Goal: Information Seeking & Learning: Learn about a topic

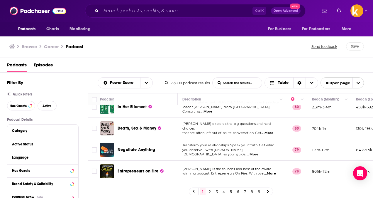
scroll to position [196, 0]
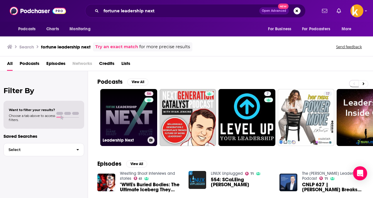
click at [127, 127] on link "56 Leadership Next" at bounding box center [128, 117] width 57 height 57
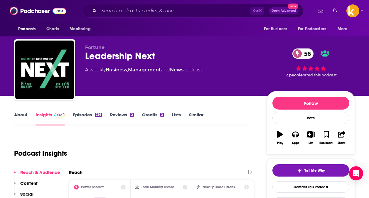
click at [96, 121] on link "Episodes 236" at bounding box center [87, 118] width 29 height 13
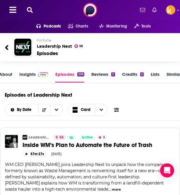
click at [31, 12] on icon at bounding box center [30, 10] width 6 height 6
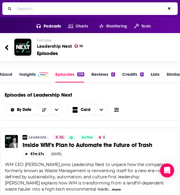
click at [57, 10] on input "Search..." at bounding box center [90, 8] width 152 height 9
type input "economic developmet matters"
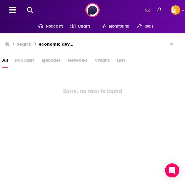
drag, startPoint x: 52, startPoint y: 48, endPoint x: 54, endPoint y: 44, distance: 4.1
click at [54, 44] on div "Search economic developmet matters" at bounding box center [90, 44] width 171 height 8
click at [54, 44] on h3 "economic developmet matters" at bounding box center [56, 44] width 35 height 6
click at [29, 11] on icon at bounding box center [30, 10] width 6 height 6
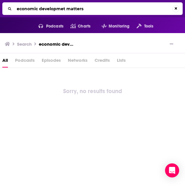
click at [52, 9] on input "economic developmet matters" at bounding box center [93, 8] width 158 height 9
type input "economic development matters"
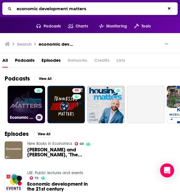
click at [18, 104] on link "Economic Development Matters / Edmonton Global" at bounding box center [27, 105] width 38 height 38
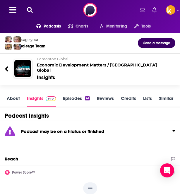
click at [28, 8] on icon at bounding box center [30, 10] width 6 height 6
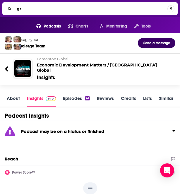
type input "g"
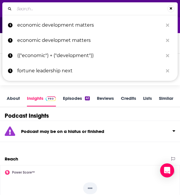
click at [24, 10] on input "Search..." at bounding box center [90, 8] width 153 height 9
click at [32, 10] on input "Search..." at bounding box center [90, 8] width 153 height 9
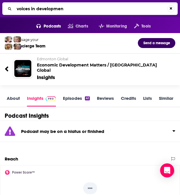
type input "voices in development"
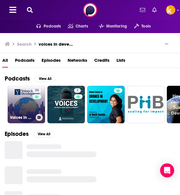
click at [25, 112] on link "26 Voices in Development: A Podcast from Yale's Economic Growth Center" at bounding box center [27, 105] width 38 height 38
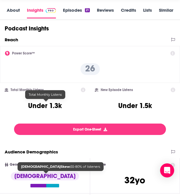
scroll to position [83, 0]
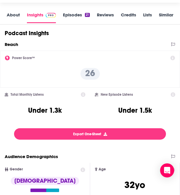
click at [74, 19] on link "Episodes 21" at bounding box center [76, 17] width 27 height 11
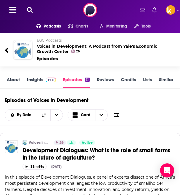
click at [29, 9] on icon at bounding box center [30, 10] width 6 height 6
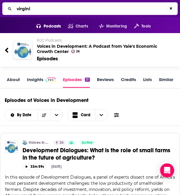
type input "virginia"
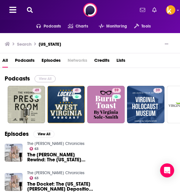
click at [43, 78] on button "View All" at bounding box center [45, 78] width 21 height 7
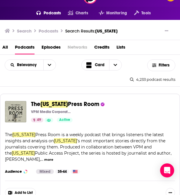
scroll to position [13, 0]
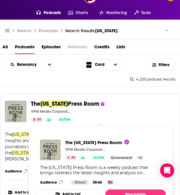
click at [68, 107] on span "Press Room" at bounding box center [83, 103] width 31 height 7
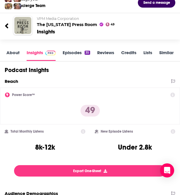
scroll to position [38, 0]
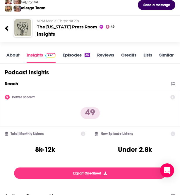
click at [74, 56] on link "Episodes 35" at bounding box center [76, 57] width 27 height 11
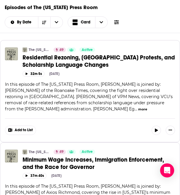
scroll to position [28, 0]
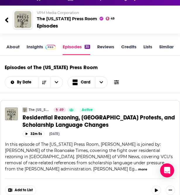
click at [10, 46] on link "About" at bounding box center [12, 49] width 13 height 11
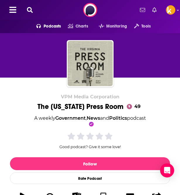
click at [30, 11] on icon at bounding box center [30, 10] width 6 height 6
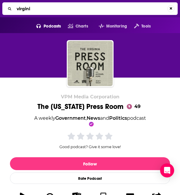
type input "virginia"
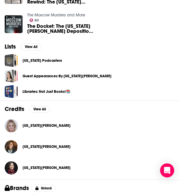
scroll to position [216, 0]
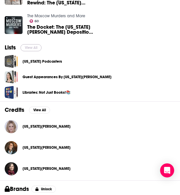
click at [34, 48] on button "View All" at bounding box center [31, 47] width 21 height 7
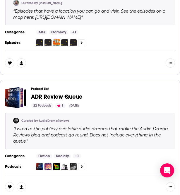
scroll to position [617, 0]
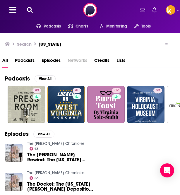
click at [27, 59] on span "Podcasts" at bounding box center [25, 62] width 20 height 12
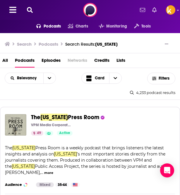
click at [28, 8] on icon at bounding box center [30, 10] width 6 height 6
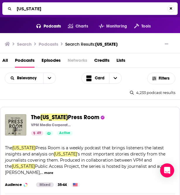
click at [63, 7] on input "virginia" at bounding box center [90, 8] width 153 height 9
type input "pod virginia"
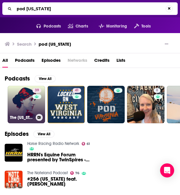
click at [26, 107] on link "39 The Virginia Woolf Podcast" at bounding box center [27, 105] width 38 height 38
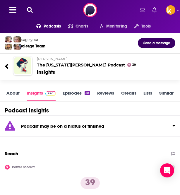
click at [7, 69] on icon at bounding box center [7, 67] width 4 height 8
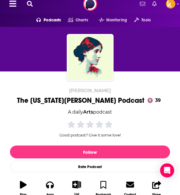
scroll to position [2, 0]
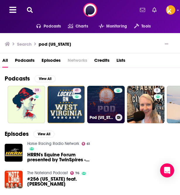
click at [105, 107] on link "Pod Virginia" at bounding box center [106, 105] width 38 height 38
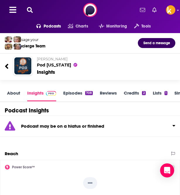
scroll to position [7, 0]
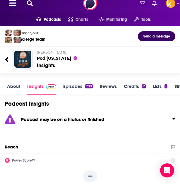
click at [28, 2] on icon at bounding box center [30, 3] width 6 height 6
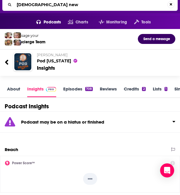
type input "[DEMOGRAPHIC_DATA] news"
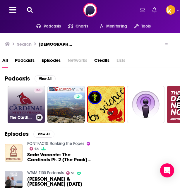
click at [24, 102] on link "38 The Cardinal: News of Virginia" at bounding box center [27, 105] width 38 height 38
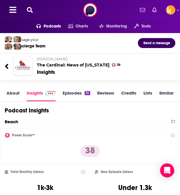
click at [66, 94] on link "Episodes 35" at bounding box center [76, 95] width 27 height 11
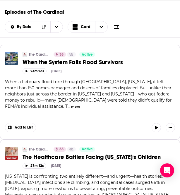
scroll to position [57, 0]
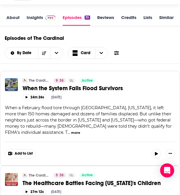
click at [12, 16] on link "About" at bounding box center [12, 20] width 13 height 11
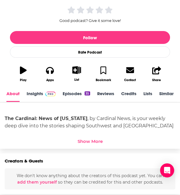
scroll to position [120, 0]
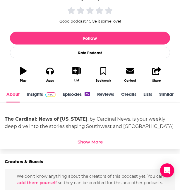
click at [87, 146] on div "The Cardinal: News of Virginia , by Cardinal News, is your weekly deep dive int…" at bounding box center [90, 127] width 180 height 46
click at [89, 141] on div "Show More" at bounding box center [90, 142] width 25 height 6
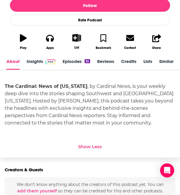
scroll to position [160, 0]
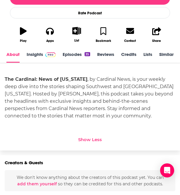
click at [38, 53] on link "Insights" at bounding box center [41, 57] width 29 height 11
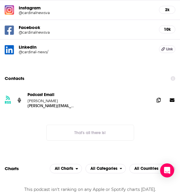
scroll to position [571, 0]
click at [160, 102] on icon at bounding box center [159, 100] width 4 height 5
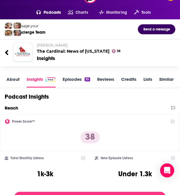
scroll to position [0, 0]
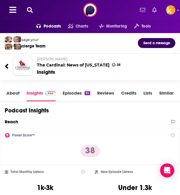
click at [13, 95] on link "About" at bounding box center [12, 95] width 13 height 11
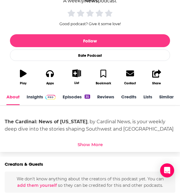
scroll to position [118, 0]
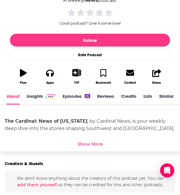
click at [85, 145] on div "Show More" at bounding box center [90, 144] width 25 height 6
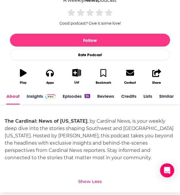
click at [62, 129] on div "The Cardinal: News of Virginia , by Cardinal News, is your weekly deep dive int…" at bounding box center [90, 140] width 171 height 44
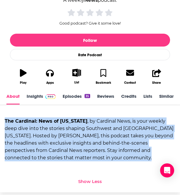
click at [62, 129] on div "The Cardinal: News of Virginia , by Cardinal News, is your weekly deep dive int…" at bounding box center [90, 140] width 171 height 44
copy div "The Cardinal: News of Virginia , by Cardinal News, is your weekly deep dive int…"
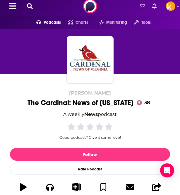
scroll to position [0, 0]
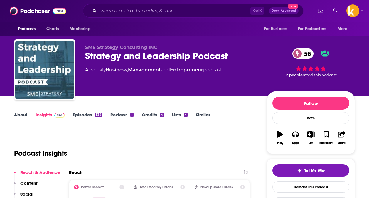
click at [82, 117] on link "Episodes 334" at bounding box center [87, 118] width 29 height 13
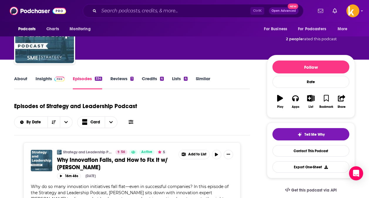
scroll to position [29, 0]
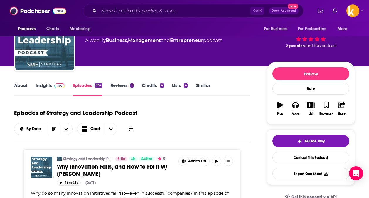
click at [19, 90] on link "About" at bounding box center [20, 88] width 13 height 13
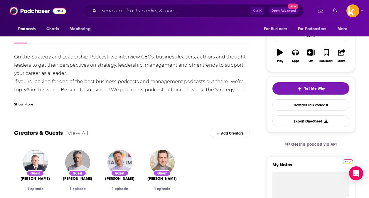
scroll to position [64, 0]
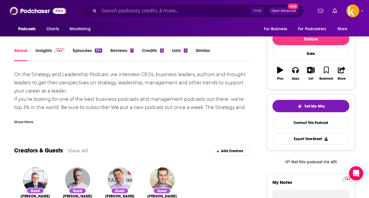
click at [83, 52] on link "Episodes 334" at bounding box center [87, 54] width 29 height 13
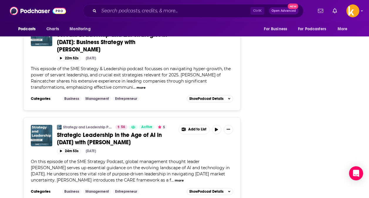
scroll to position [1103, 0]
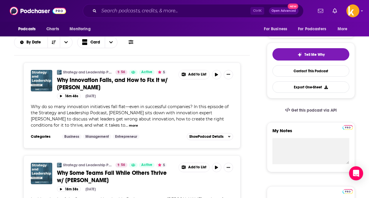
scroll to position [0, 0]
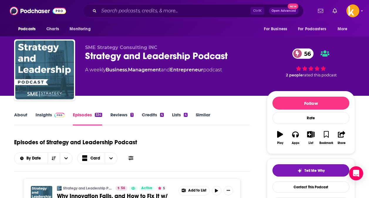
click at [26, 116] on link "About" at bounding box center [20, 118] width 13 height 13
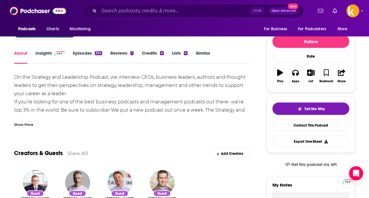
scroll to position [62, 0]
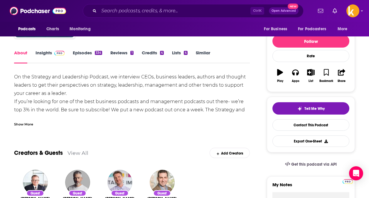
click at [79, 53] on link "Episodes 334" at bounding box center [87, 56] width 29 height 13
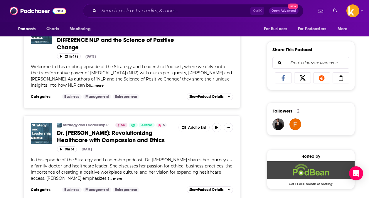
scroll to position [348, 0]
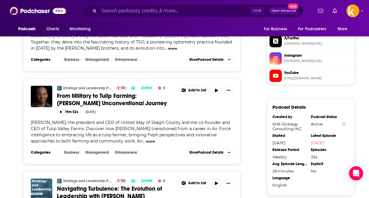
scroll to position [582, 0]
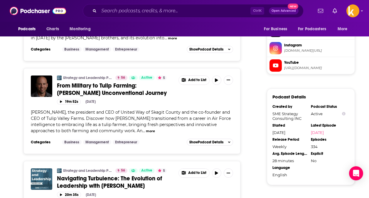
click at [150, 131] on button "more" at bounding box center [150, 131] width 9 height 5
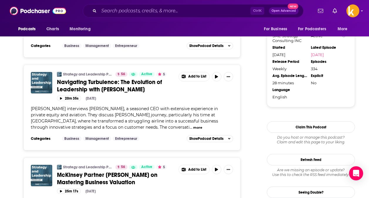
scroll to position [660, 0]
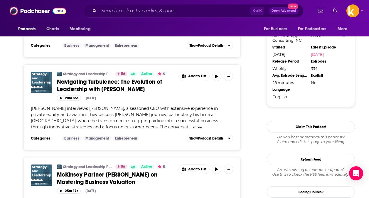
click at [77, 84] on span "Navigating Turbulence: The Evolution of Leadership with Blair LaCorte" at bounding box center [109, 85] width 105 height 15
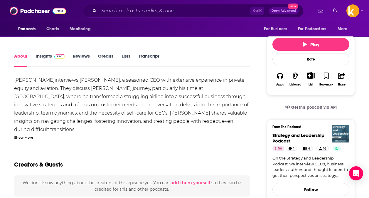
scroll to position [76, 0]
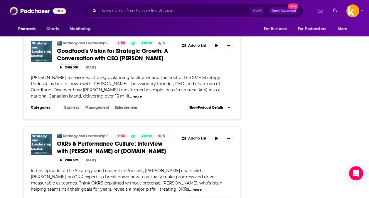
scroll to position [1373, 0]
click at [82, 50] on span "Goodfood's Vision for Strategic Growth: A Conversation with CEO Jonathan Ferrari" at bounding box center [112, 55] width 111 height 15
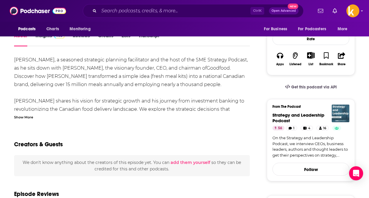
scroll to position [97, 0]
click at [26, 116] on div "Show More" at bounding box center [23, 117] width 19 height 6
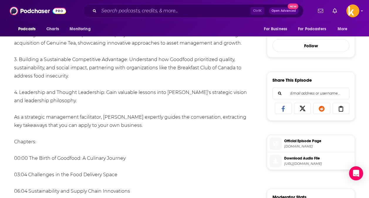
scroll to position [220, 0]
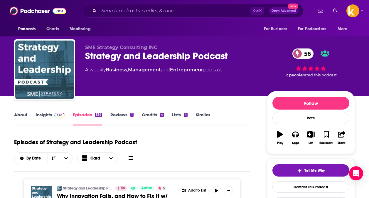
click at [15, 115] on link "About" at bounding box center [20, 118] width 13 height 13
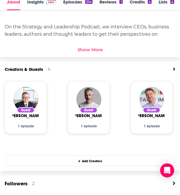
scroll to position [213, 0]
click at [91, 49] on div "Show More" at bounding box center [90, 50] width 25 height 6
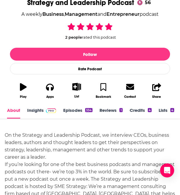
scroll to position [104, 0]
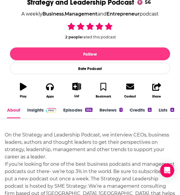
click at [75, 111] on link "Episodes 334" at bounding box center [77, 112] width 29 height 11
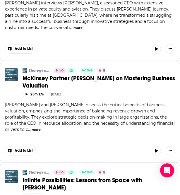
scroll to position [769, 0]
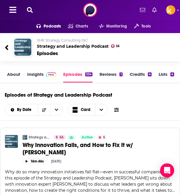
click at [13, 74] on link "About" at bounding box center [13, 77] width 13 height 11
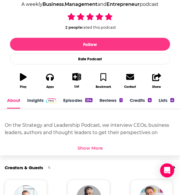
scroll to position [124, 0]
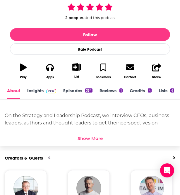
click at [89, 134] on div "Show More" at bounding box center [90, 137] width 171 height 9
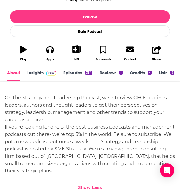
scroll to position [141, 0]
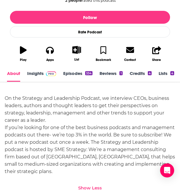
click at [36, 71] on link "Insights" at bounding box center [41, 76] width 29 height 11
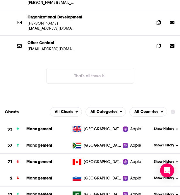
scroll to position [805, 0]
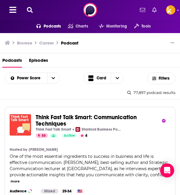
click at [28, 11] on icon at bounding box center [30, 10] width 6 height 6
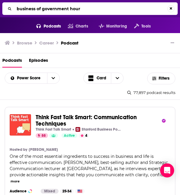
type input "business of government hour"
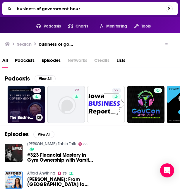
click at [17, 99] on link "37 The Business of Government Hour" at bounding box center [27, 105] width 38 height 38
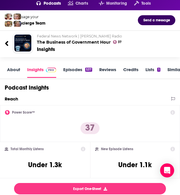
scroll to position [21, 0]
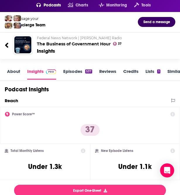
click at [13, 80] on link "About" at bounding box center [13, 74] width 13 height 11
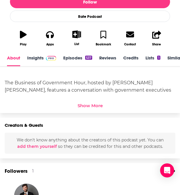
scroll to position [158, 0]
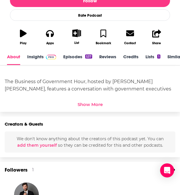
click at [90, 104] on div "Show More" at bounding box center [90, 105] width 25 height 6
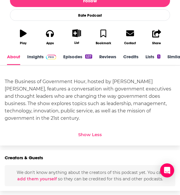
click at [72, 58] on link "Episodes 537" at bounding box center [77, 59] width 29 height 11
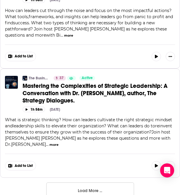
scroll to position [2582, 0]
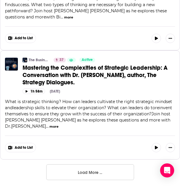
click at [92, 169] on button "Load More ..." at bounding box center [90, 173] width 88 height 16
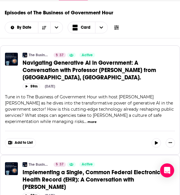
scroll to position [0, 0]
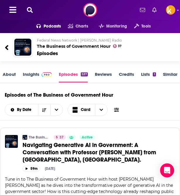
click at [12, 75] on link "About" at bounding box center [9, 77] width 13 height 11
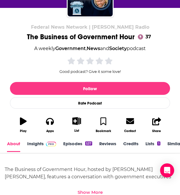
scroll to position [139, 0]
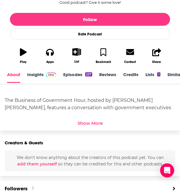
click at [88, 124] on div "Show More" at bounding box center [90, 124] width 25 height 6
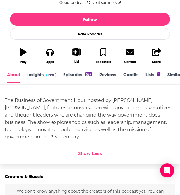
click at [32, 76] on link "Insights" at bounding box center [41, 77] width 29 height 11
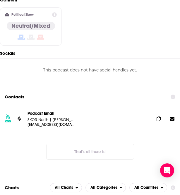
scroll to position [470, 0]
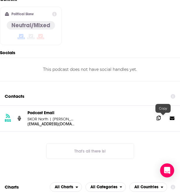
click at [161, 120] on icon at bounding box center [159, 118] width 4 height 5
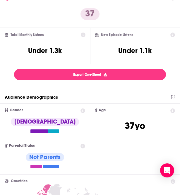
scroll to position [0, 0]
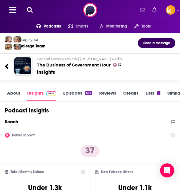
click at [9, 93] on link "About" at bounding box center [13, 95] width 13 height 11
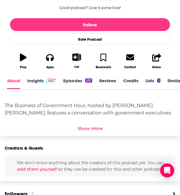
scroll to position [143, 0]
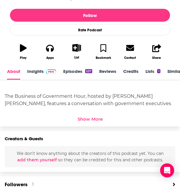
click at [88, 119] on div "Show More" at bounding box center [90, 120] width 25 height 6
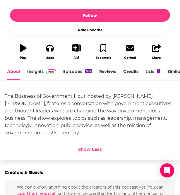
click at [60, 101] on div "The Business of Government Hour, hosted by [PERSON_NAME] [PERSON_NAME], feature…" at bounding box center [90, 115] width 171 height 44
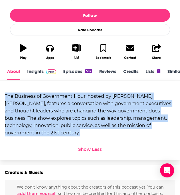
click at [60, 101] on div "The Business of Government Hour, hosted by [PERSON_NAME] [PERSON_NAME], feature…" at bounding box center [90, 115] width 171 height 44
copy div "The Business of Government Hour, hosted by [PERSON_NAME] [PERSON_NAME], feature…"
click at [74, 73] on link "Episodes 537" at bounding box center [77, 74] width 29 height 11
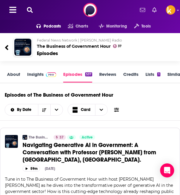
click at [18, 76] on link "About" at bounding box center [13, 77] width 13 height 11
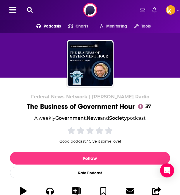
scroll to position [139, 0]
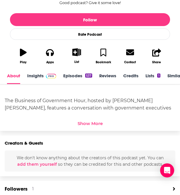
click at [83, 122] on div "Show More" at bounding box center [90, 124] width 25 height 6
